Goal: Transaction & Acquisition: Book appointment/travel/reservation

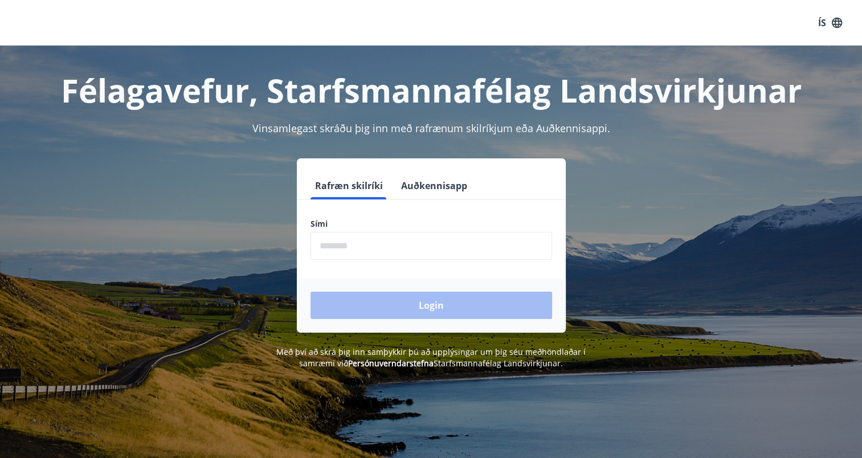
click at [379, 254] on input "phone" at bounding box center [432, 246] width 242 height 28
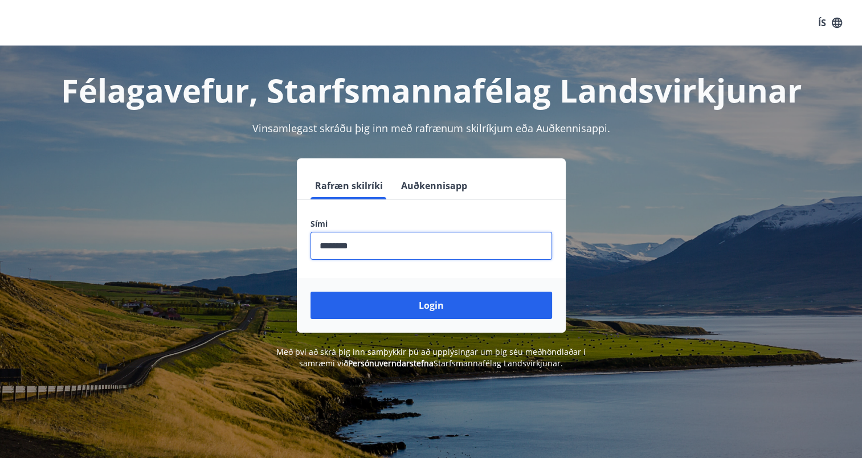
type input "********"
click at [311, 292] on button "Login" at bounding box center [432, 305] width 242 height 27
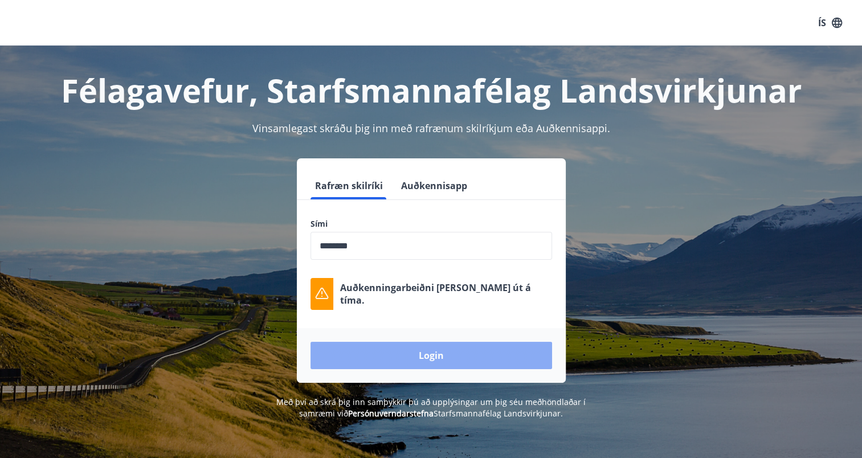
click at [432, 359] on button "Login" at bounding box center [432, 355] width 242 height 27
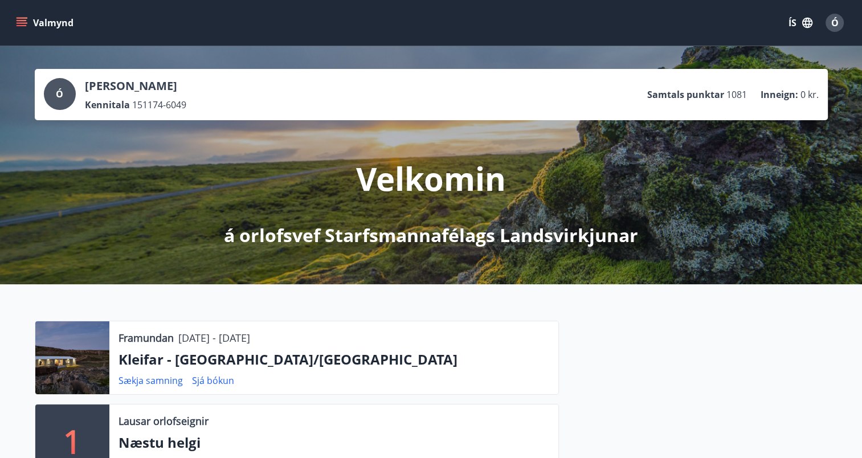
scroll to position [171, 0]
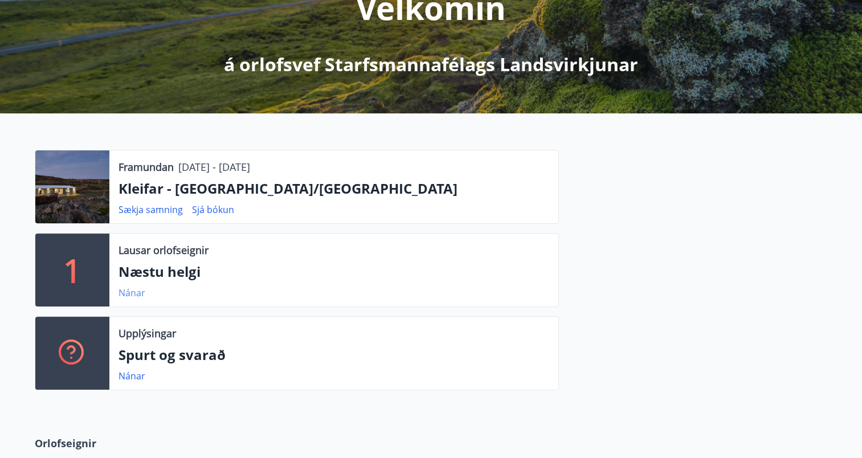
click at [130, 294] on link "Nánar" at bounding box center [132, 293] width 27 height 13
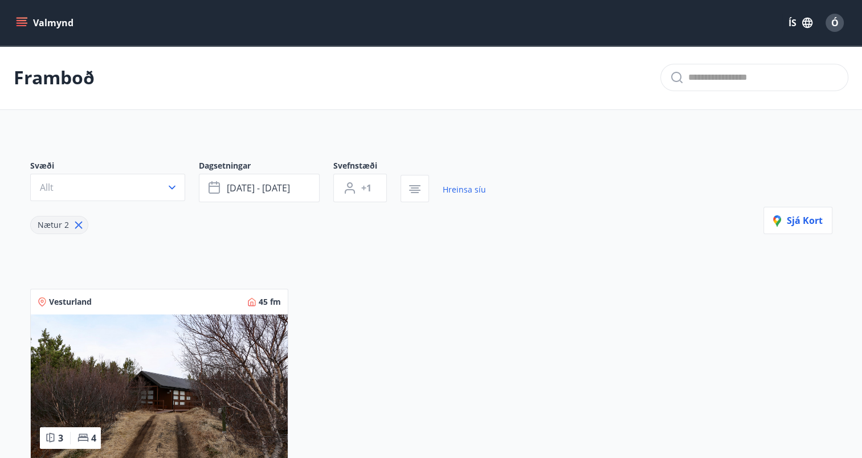
click at [23, 19] on icon "menu" at bounding box center [21, 22] width 11 height 11
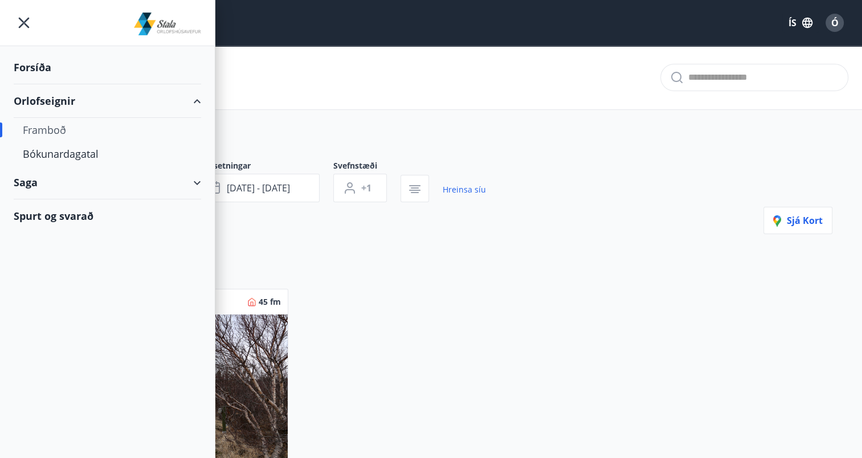
click at [59, 131] on div "Framboð" at bounding box center [107, 130] width 169 height 24
type input "*"
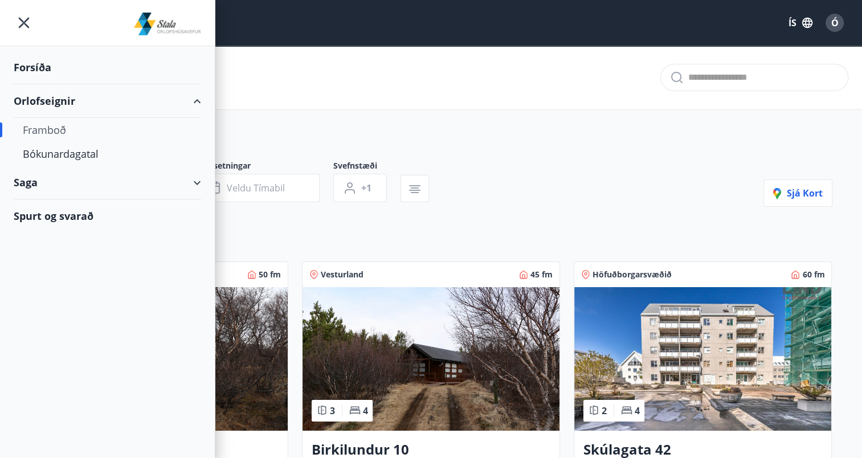
click at [547, 167] on div "Svæði Allt Dagsetningar Veldu tímabil Svefnstæði +1 Sjá kort" at bounding box center [431, 183] width 803 height 47
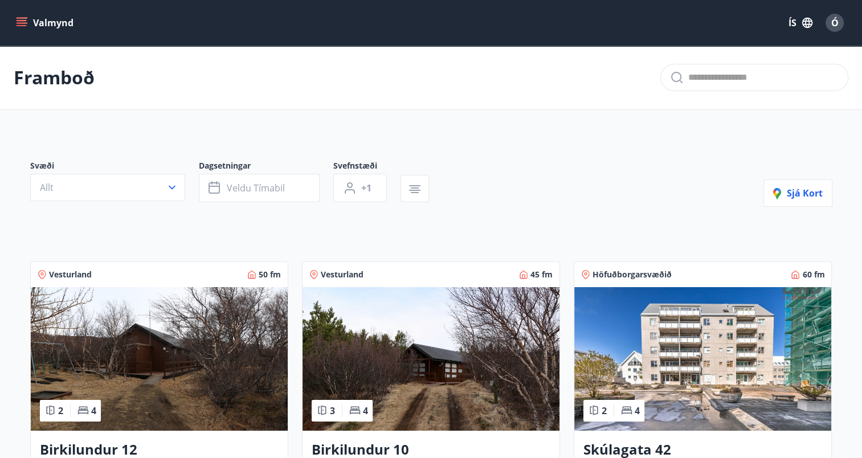
click at [24, 24] on icon "menu" at bounding box center [21, 22] width 11 height 11
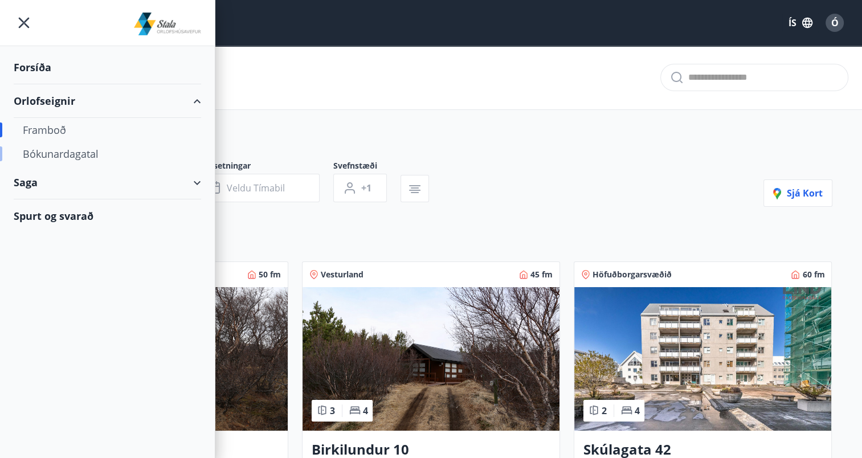
click at [40, 158] on div "Bókunardagatal" at bounding box center [107, 154] width 169 height 24
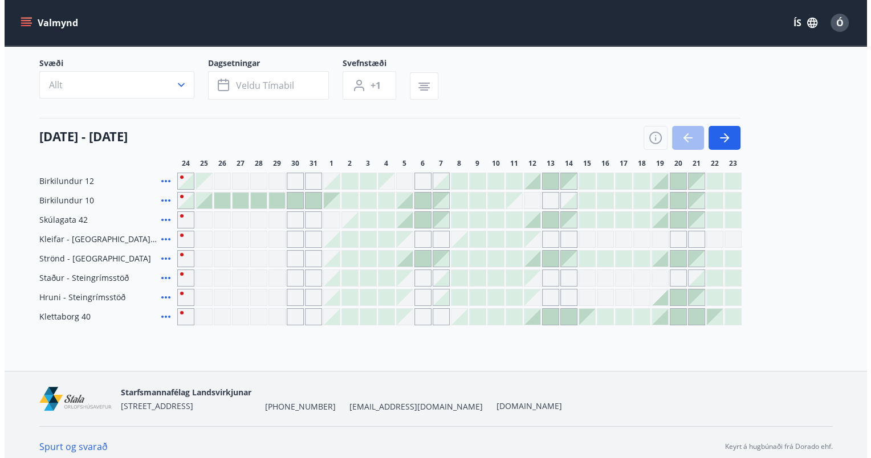
scroll to position [83, 0]
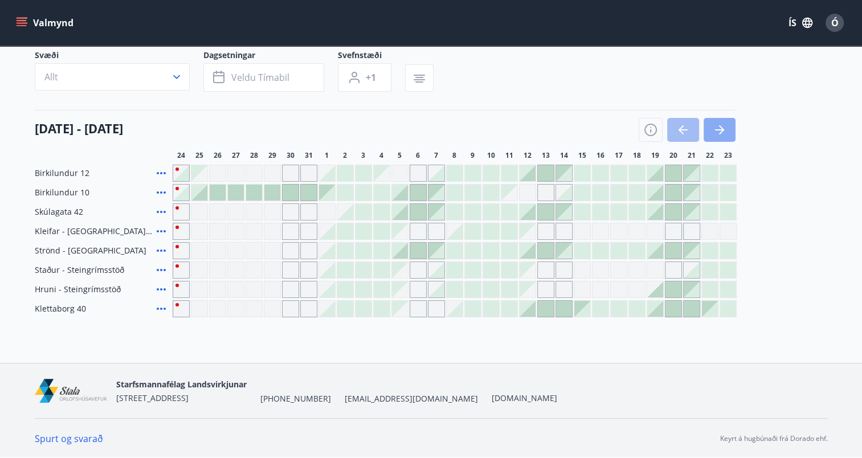
click at [718, 129] on icon "button" at bounding box center [719, 129] width 9 height 1
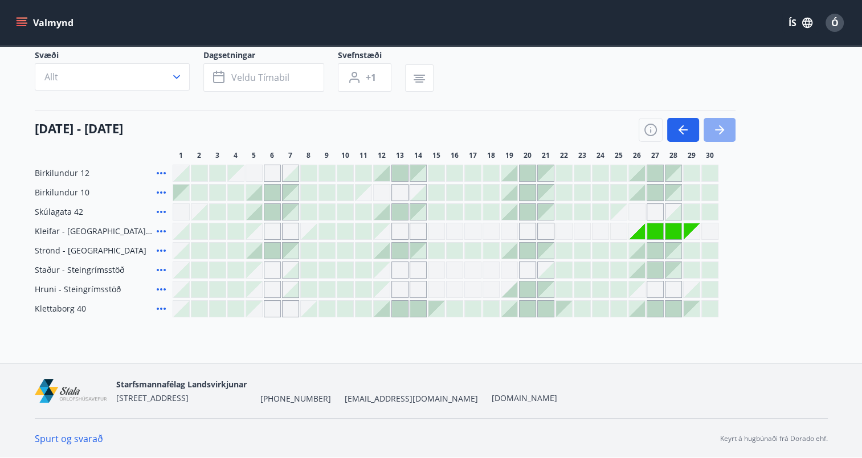
click at [718, 129] on icon "button" at bounding box center [719, 129] width 9 height 1
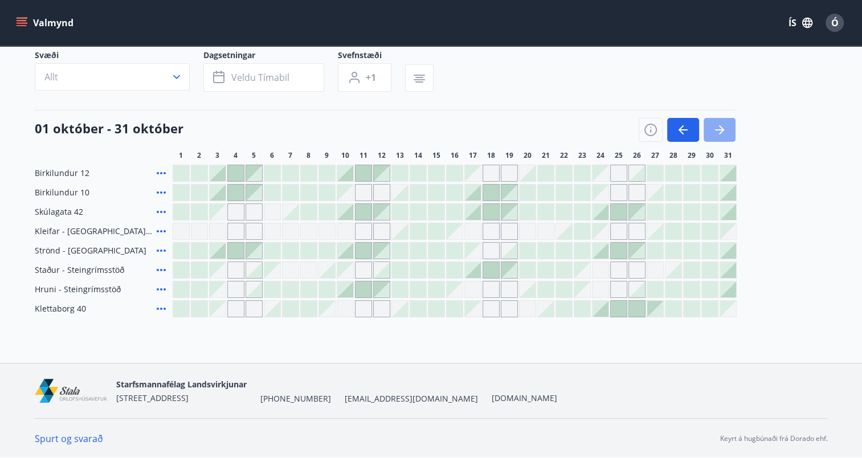
click at [718, 129] on icon "button" at bounding box center [719, 129] width 9 height 1
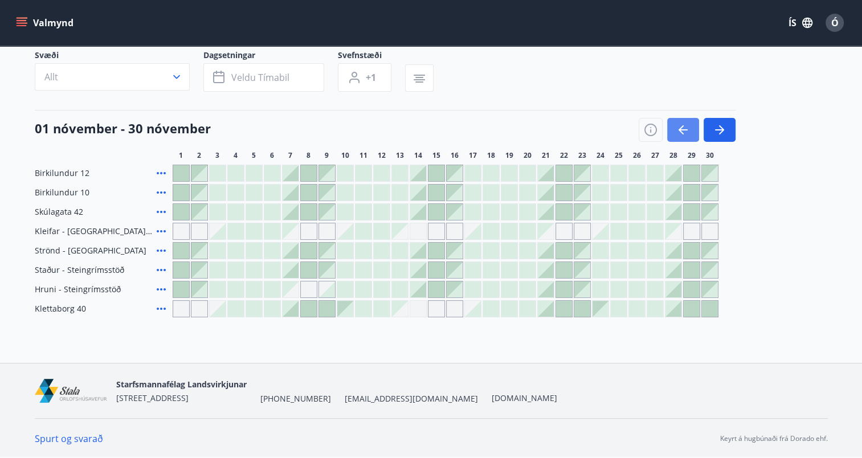
click at [682, 135] on icon "button" at bounding box center [684, 130] width 14 height 14
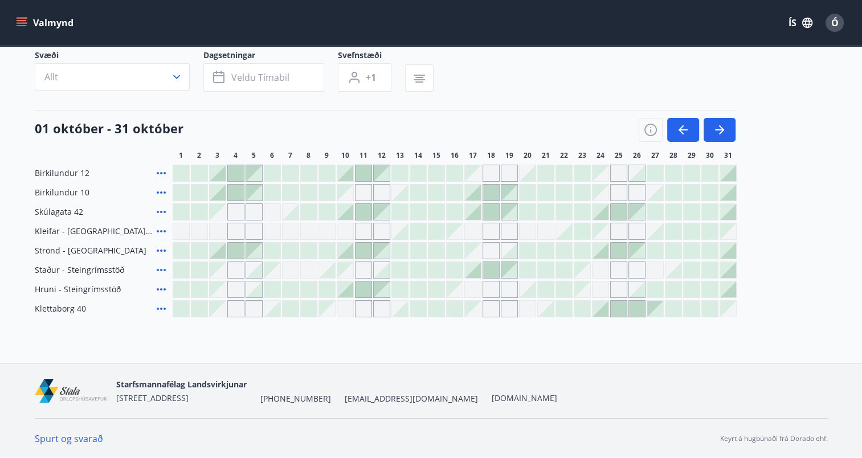
click at [161, 310] on icon at bounding box center [161, 309] width 14 height 14
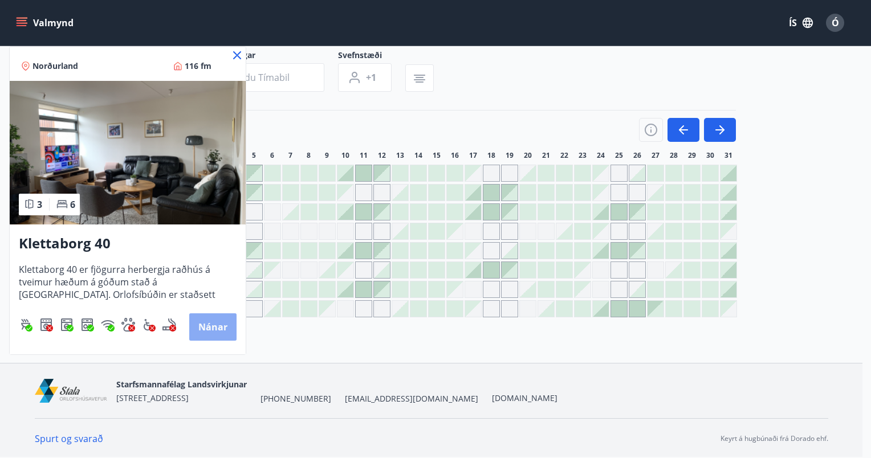
click at [211, 324] on button "Nánar" at bounding box center [212, 327] width 47 height 27
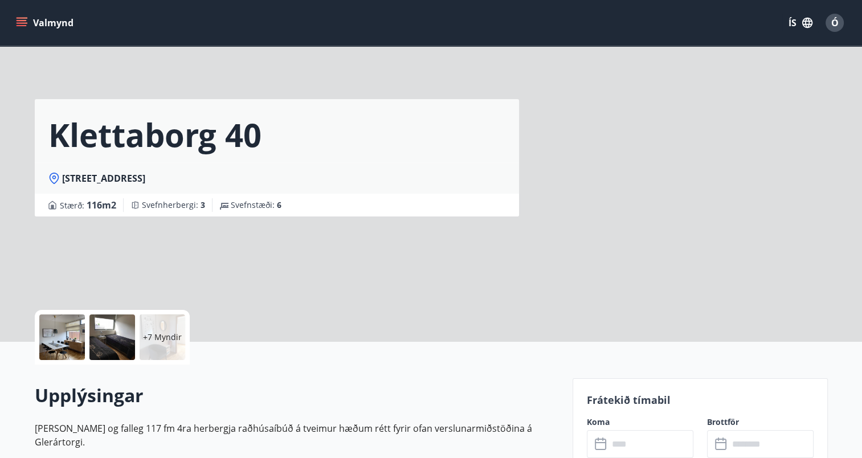
scroll to position [228, 0]
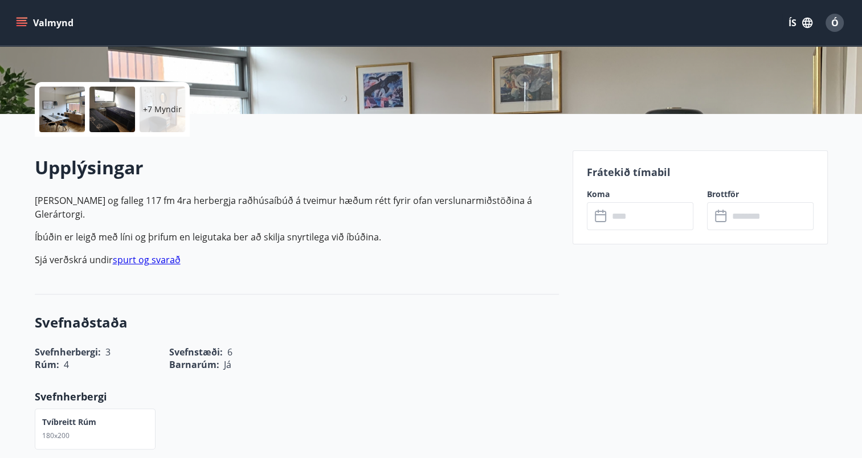
click at [148, 254] on link "spurt og svarað" at bounding box center [147, 260] width 68 height 13
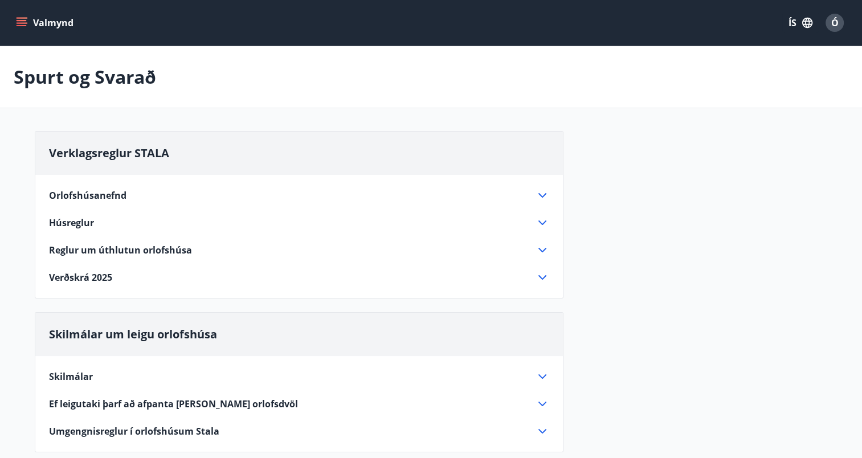
click at [539, 273] on icon at bounding box center [543, 278] width 14 height 14
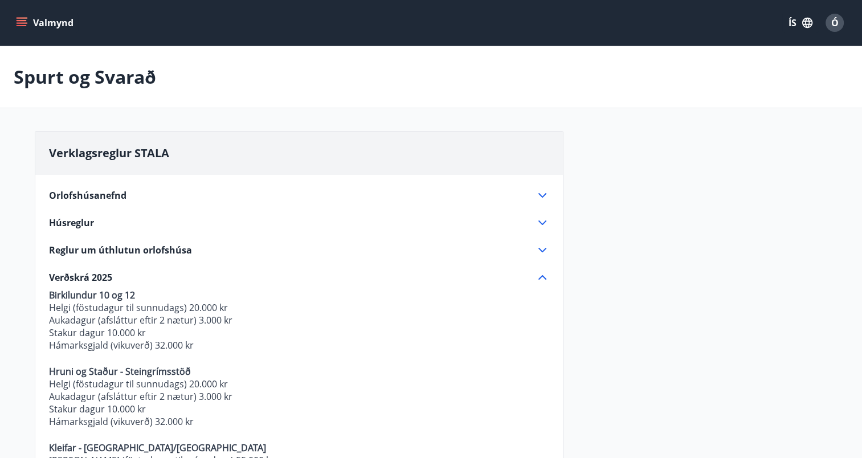
click at [19, 18] on icon "menu" at bounding box center [21, 22] width 11 height 11
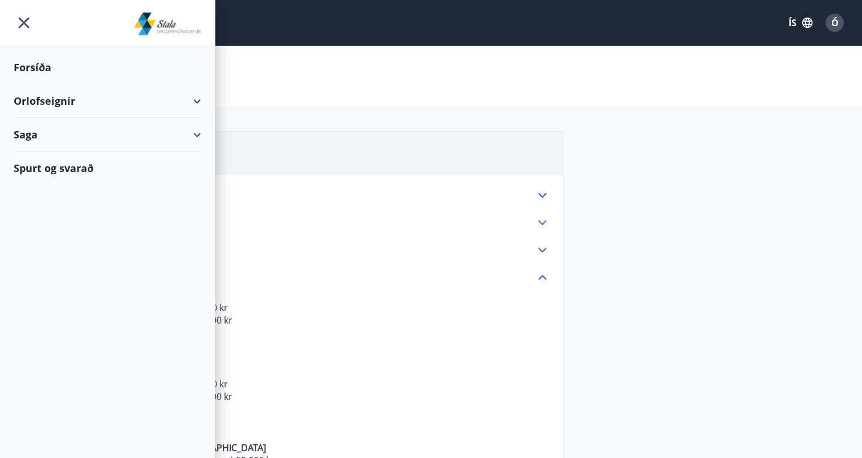
click at [63, 100] on div "Orlofseignir" at bounding box center [108, 101] width 188 height 34
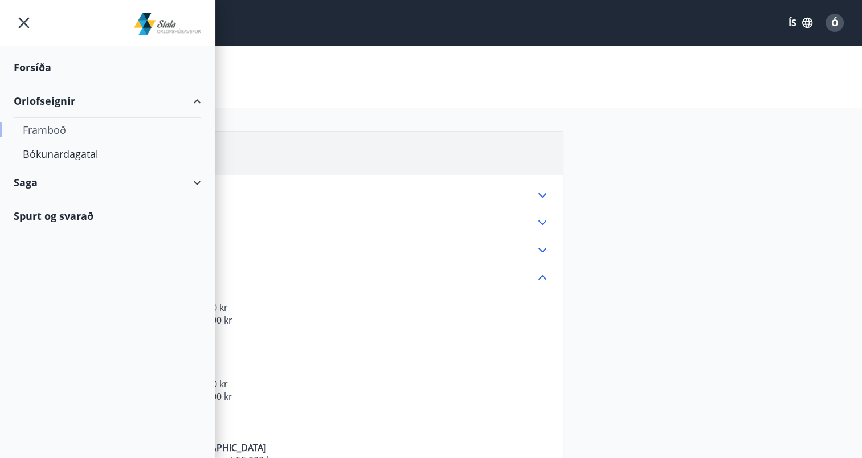
click at [54, 131] on div "Framboð" at bounding box center [107, 130] width 169 height 24
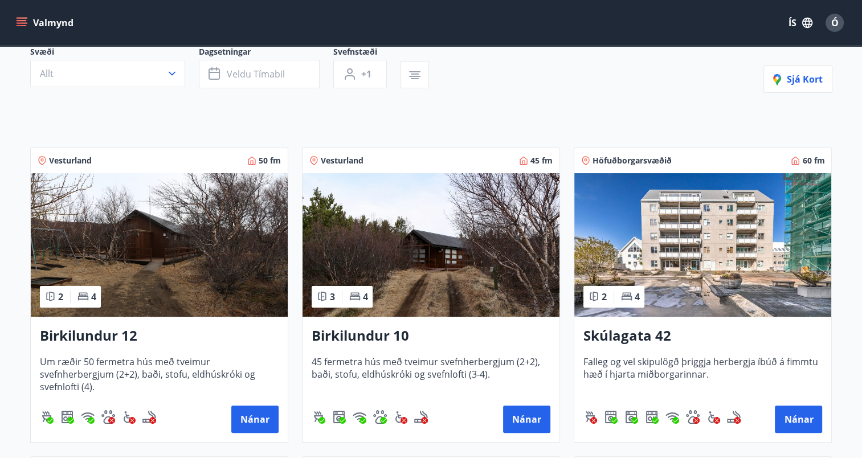
click at [414, 279] on img at bounding box center [431, 245] width 257 height 144
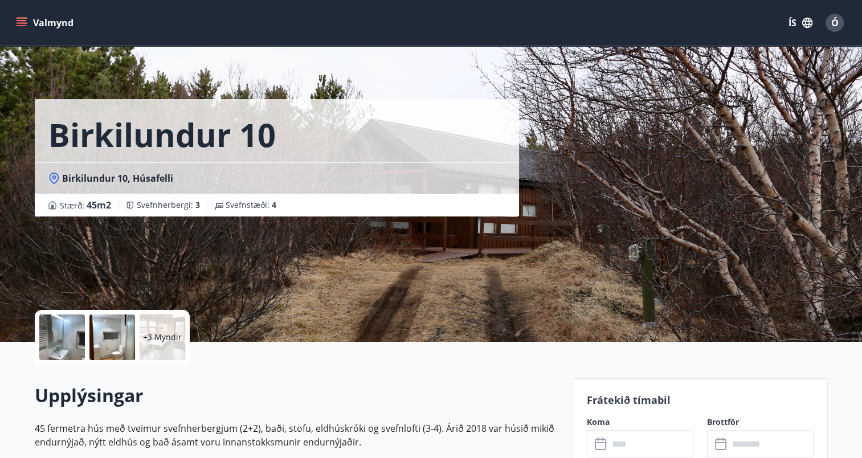
click at [71, 333] on div at bounding box center [62, 338] width 46 height 46
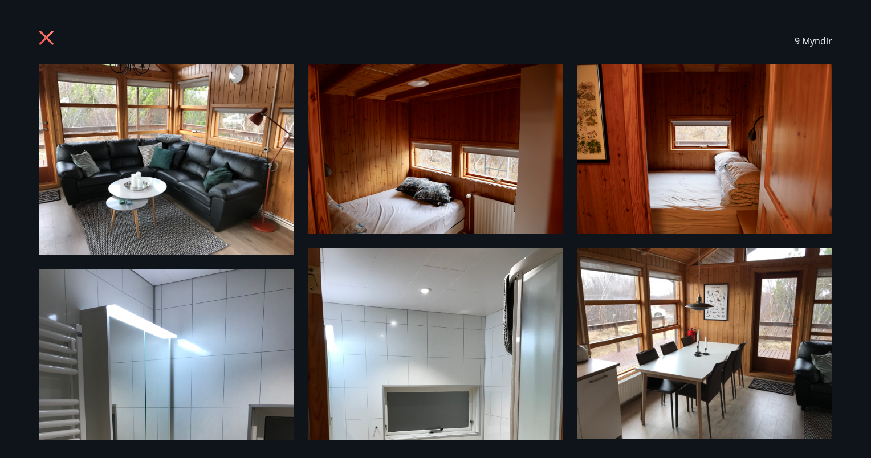
click at [46, 36] on icon at bounding box center [48, 39] width 18 height 18
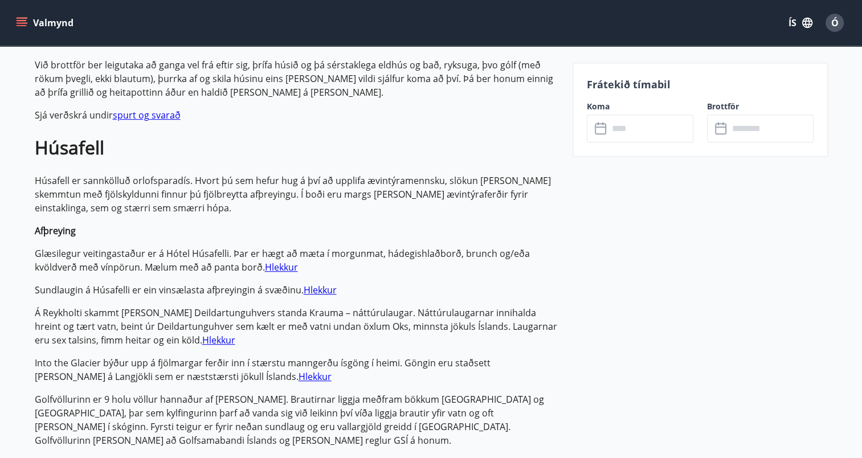
scroll to position [684, 0]
